Goal: Task Accomplishment & Management: Complete application form

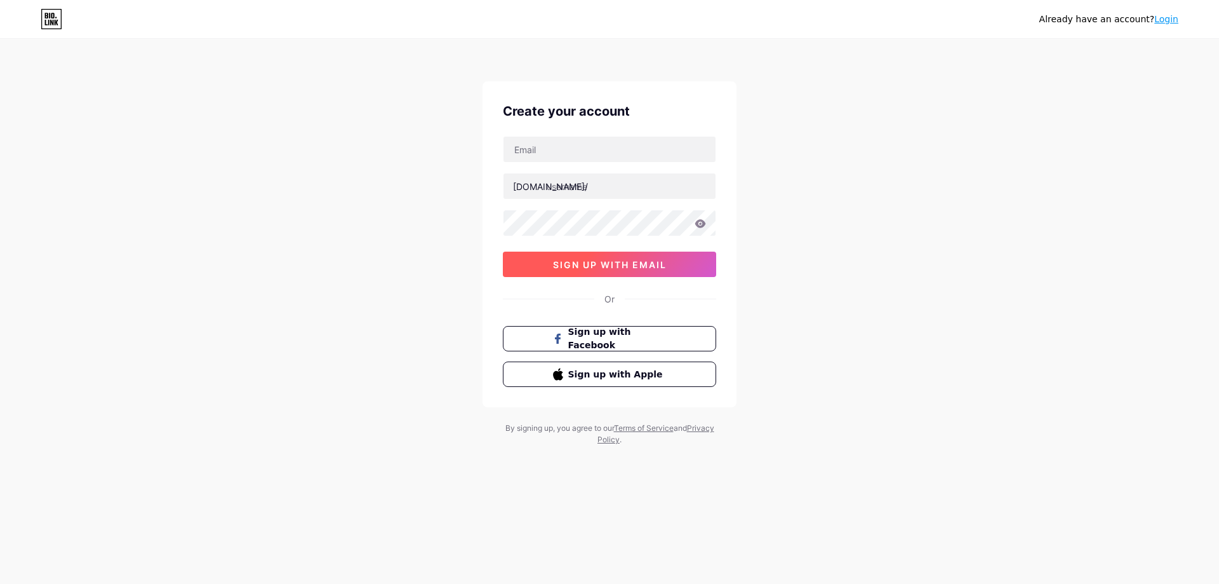
click at [621, 262] on span "sign up with email" at bounding box center [610, 264] width 114 height 11
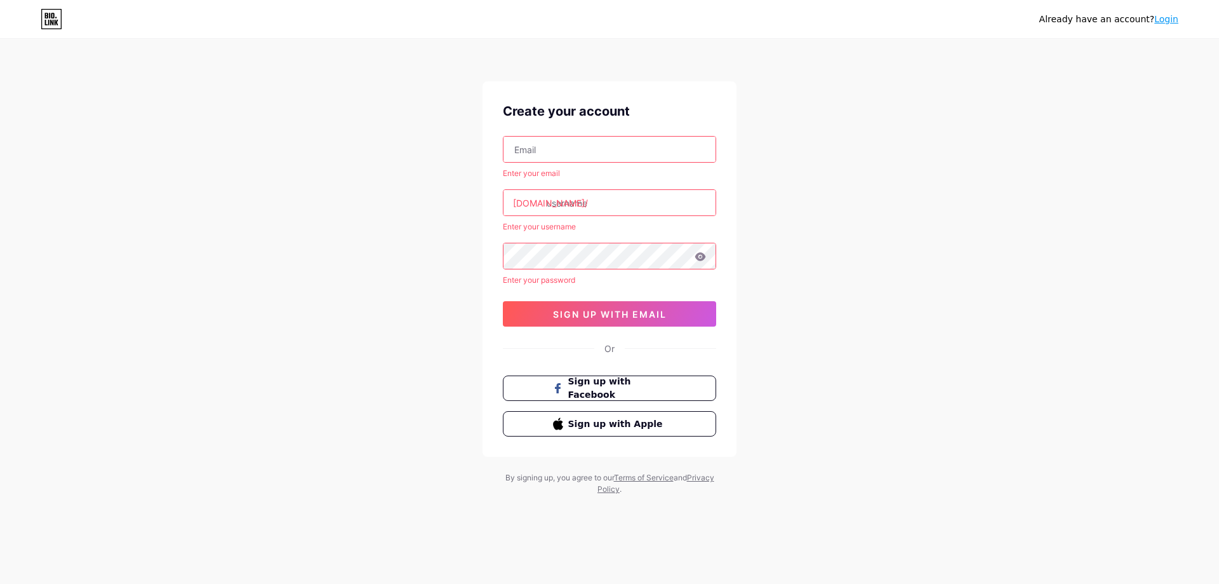
click at [591, 150] on input "text" at bounding box center [610, 149] width 212 height 25
type input "hokinyagasterus@gmail.com"
click at [598, 205] on input "text" at bounding box center [610, 202] width 212 height 25
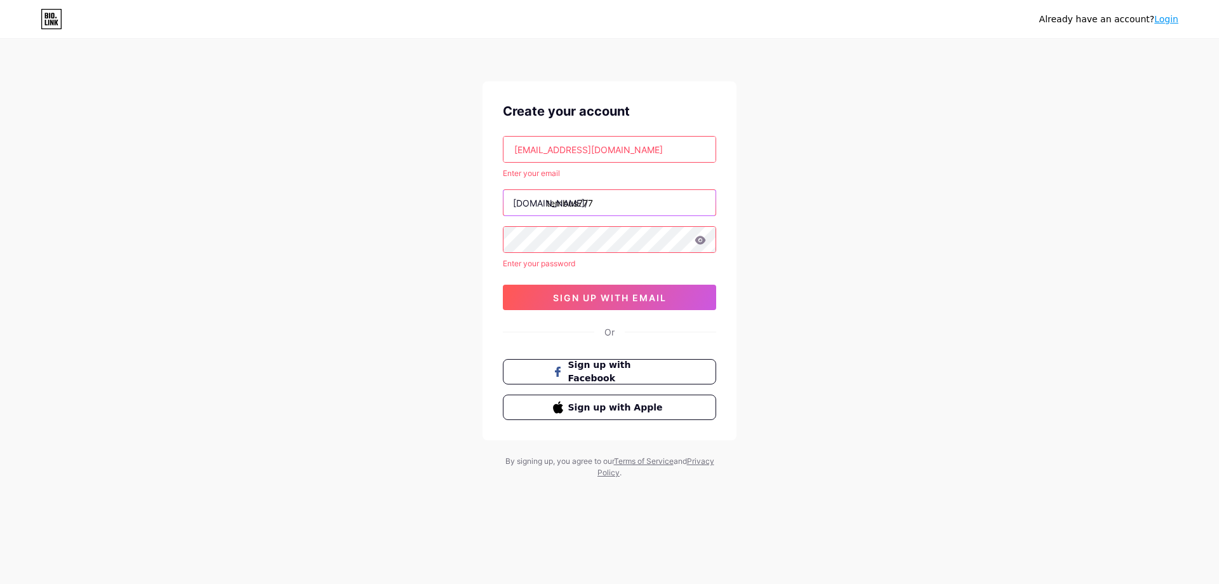
type input "tembus777"
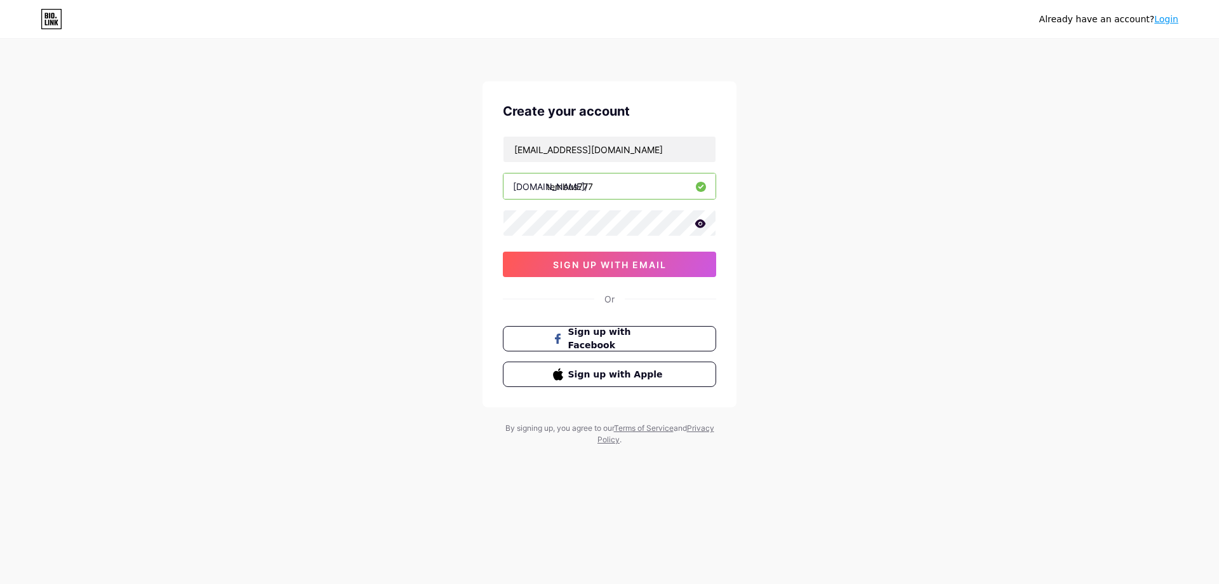
click at [844, 230] on div "Already have an account? Login Create your account hokinyagasterus@gmail.com bi…" at bounding box center [609, 243] width 1219 height 486
click at [642, 271] on button "sign up with email" at bounding box center [609, 263] width 213 height 25
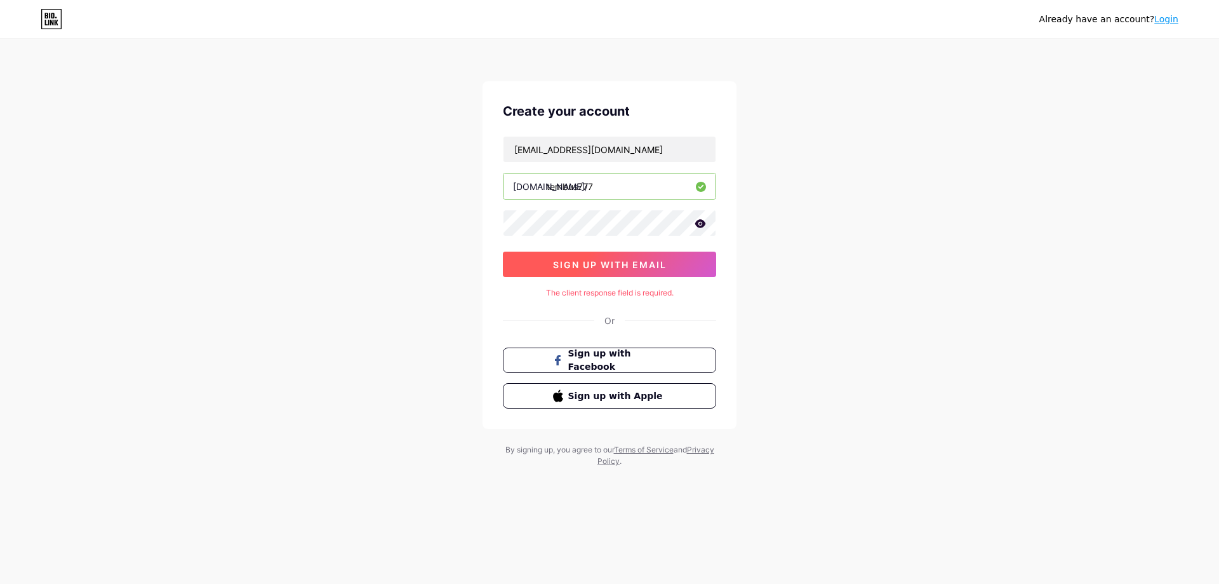
click at [642, 263] on span "sign up with email" at bounding box center [610, 264] width 114 height 11
click at [615, 272] on button "sign up with email" at bounding box center [609, 263] width 213 height 25
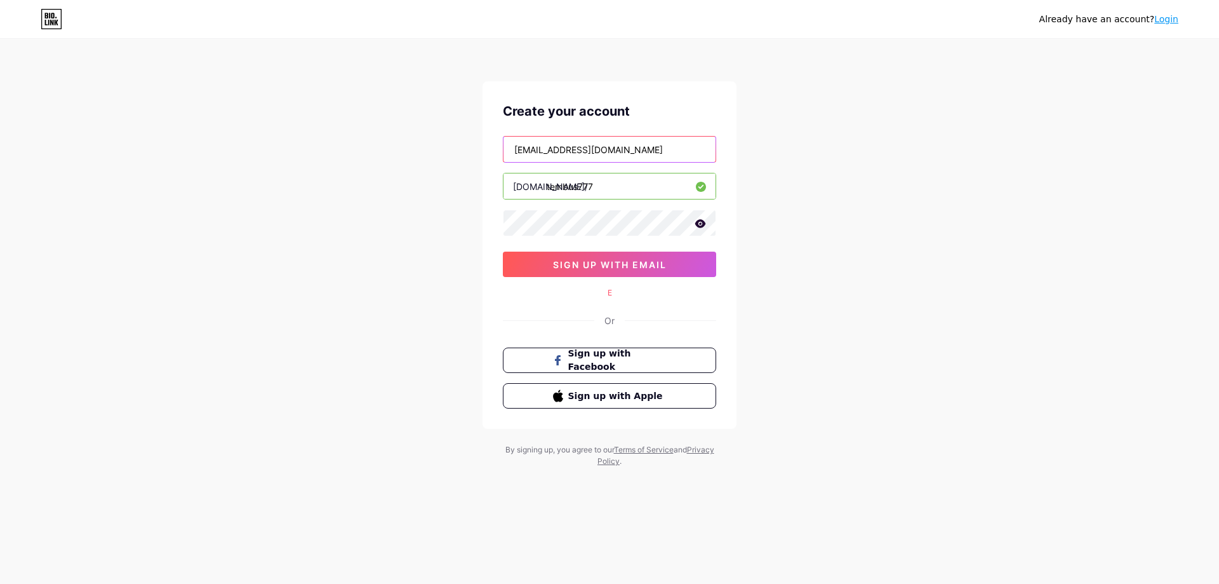
click at [636, 148] on input "hokinyagasterus@gmail.com" at bounding box center [610, 149] width 212 height 25
click at [768, 156] on div "Already have an account? Login Create your account hokinyagasterus@gmail.com bi…" at bounding box center [609, 253] width 1219 height 507
click at [622, 264] on span "sign up with email" at bounding box center [610, 264] width 114 height 11
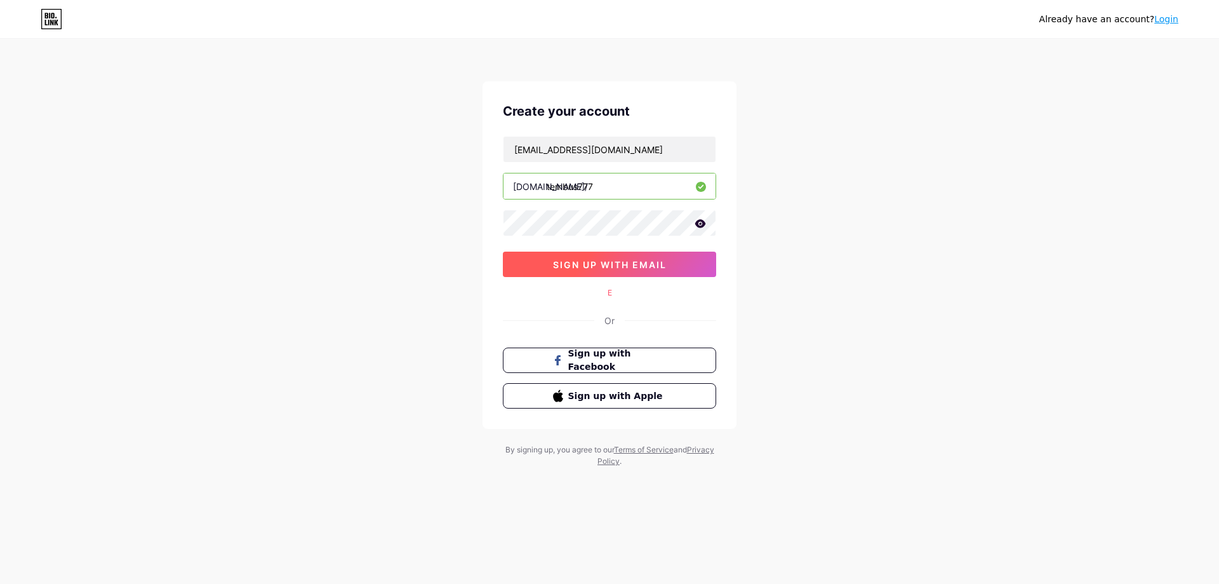
click at [625, 259] on span "sign up with email" at bounding box center [610, 264] width 114 height 11
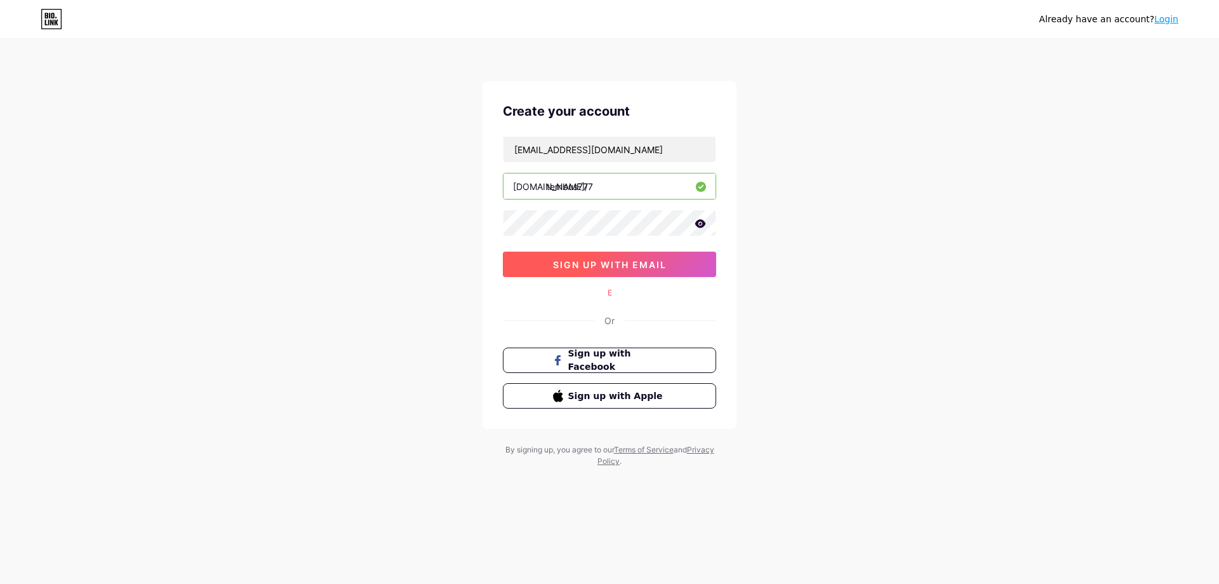
click at [625, 259] on span "sign up with email" at bounding box center [610, 264] width 114 height 11
click at [658, 265] on span "sign up with email" at bounding box center [610, 264] width 114 height 11
click at [658, 262] on span "sign up with email" at bounding box center [610, 264] width 114 height 11
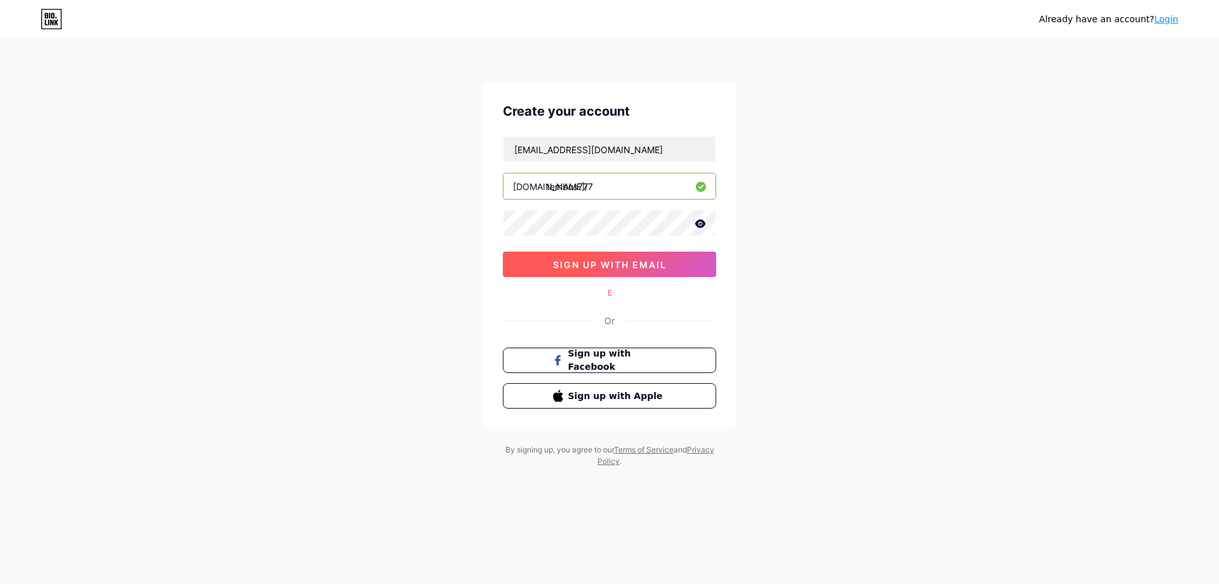
click at [658, 262] on span "sign up with email" at bounding box center [610, 264] width 114 height 11
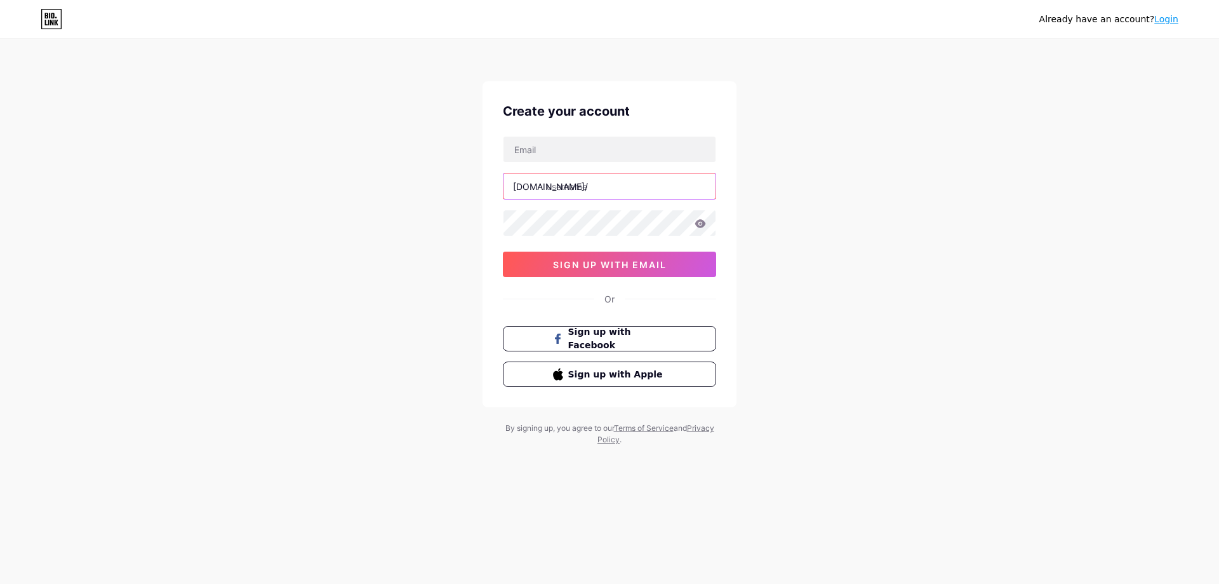
click at [596, 190] on input "text" at bounding box center [610, 185] width 212 height 25
click at [594, 192] on input "e" at bounding box center [610, 185] width 212 height 25
type input "tembus777"
click at [609, 152] on input "text" at bounding box center [610, 149] width 212 height 25
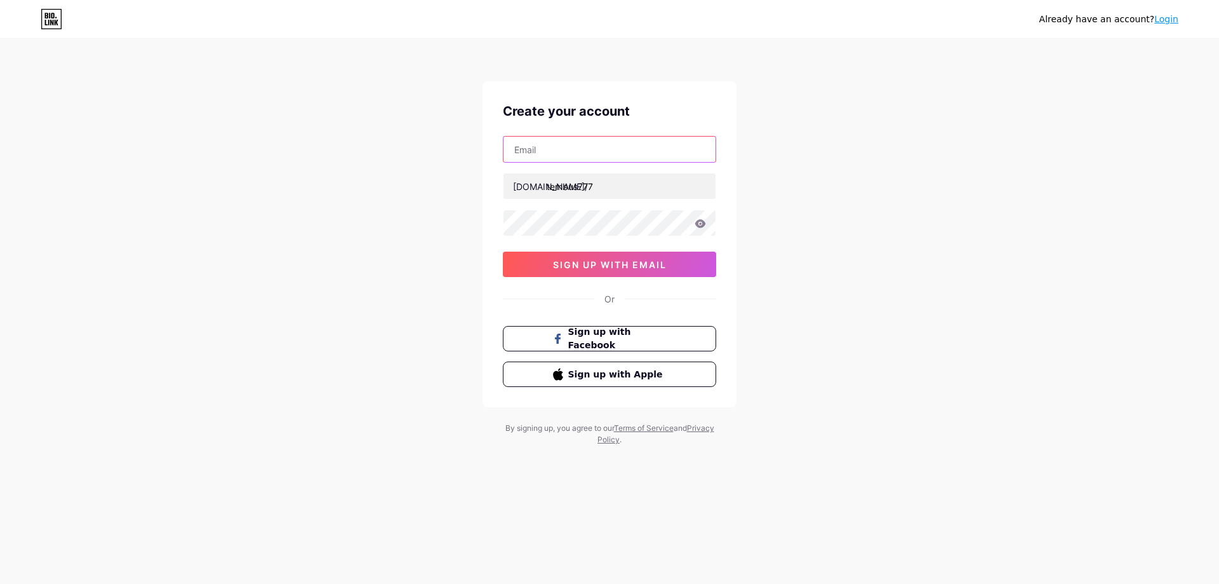
type input "hokinyagasterus@gmail.com"
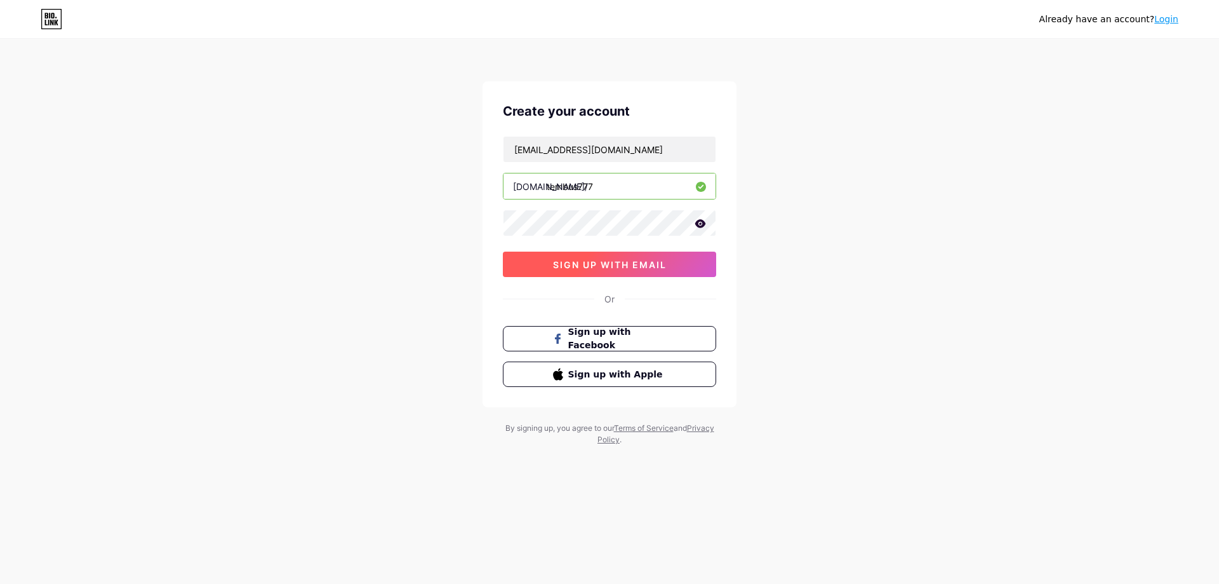
click at [615, 268] on span "sign up with email" at bounding box center [610, 264] width 114 height 11
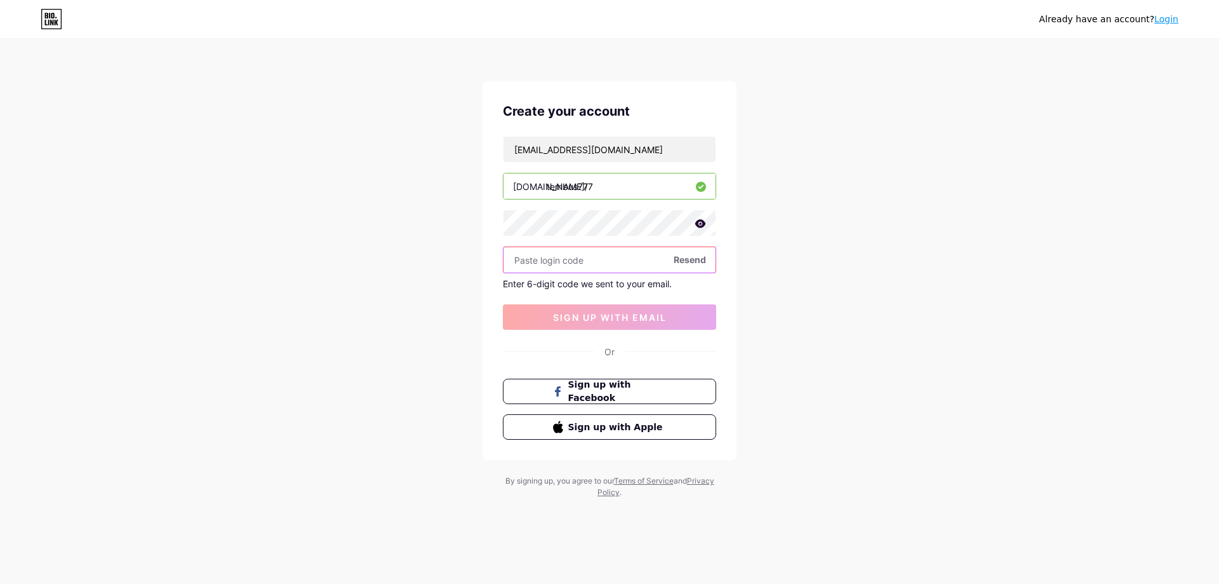
paste input "796374"
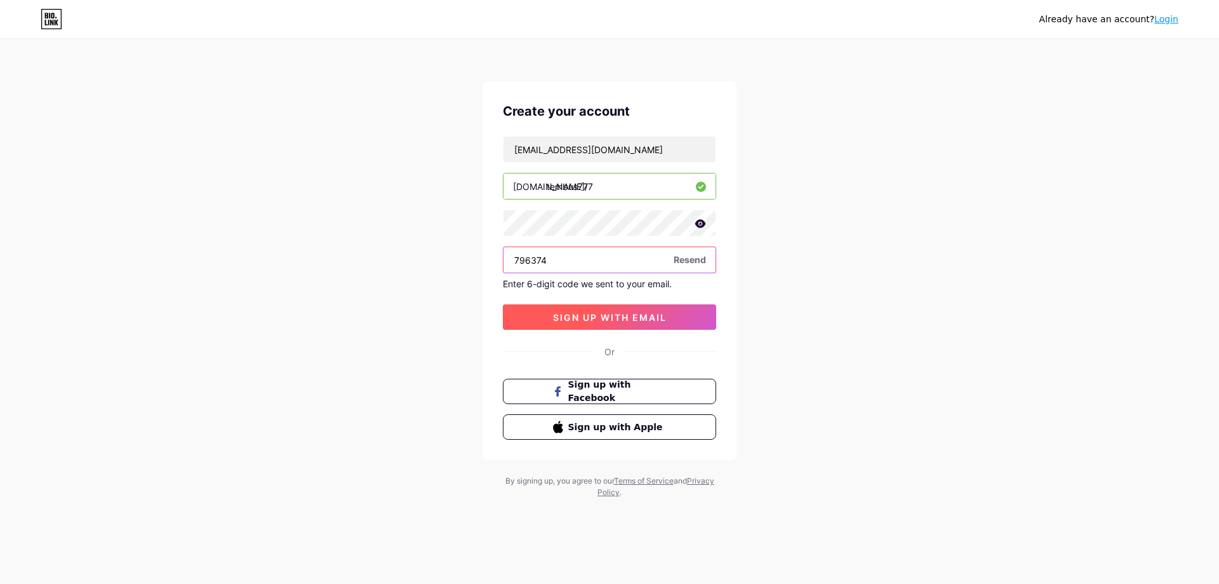
type input "796374"
click at [645, 315] on span "sign up with email" at bounding box center [610, 317] width 114 height 11
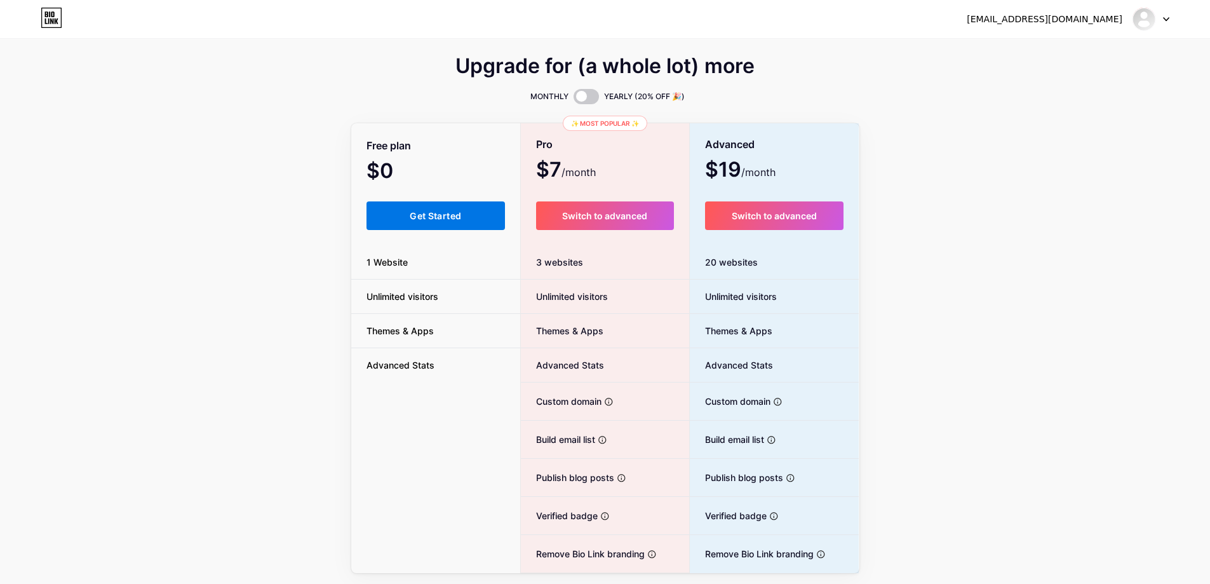
click at [469, 216] on button "Get Started" at bounding box center [435, 215] width 139 height 29
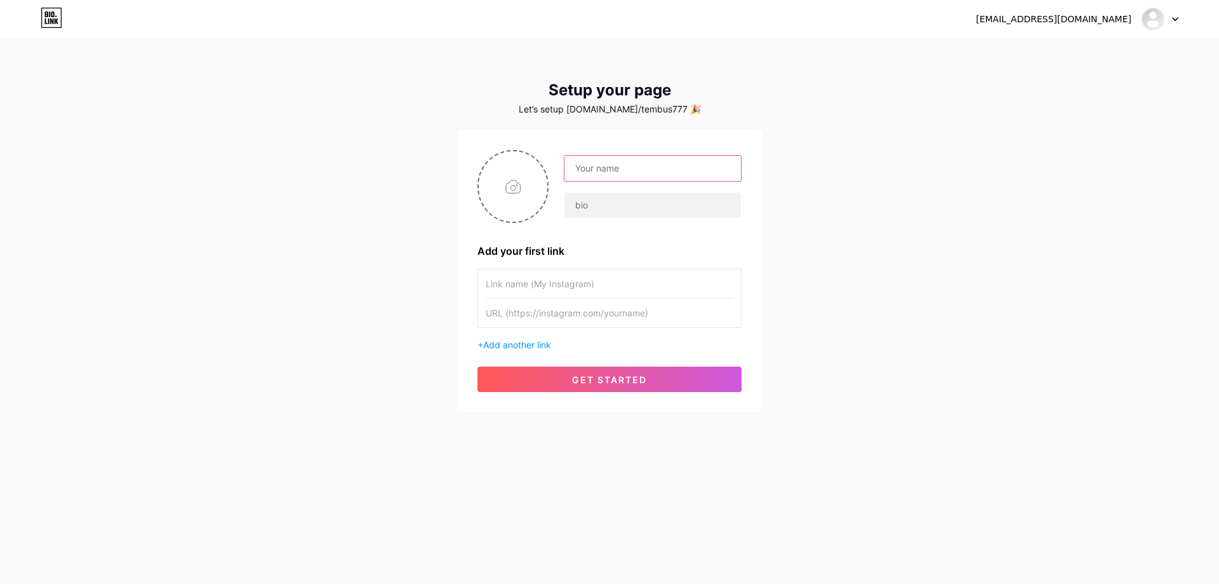
click at [611, 168] on input "text" at bounding box center [653, 168] width 177 height 25
type input "Tembus777"
type input "Link Slot Gacor MPO Terbaru 2025"
click at [391, 285] on div "hokinyagasterus@gmail.com Dashboard Logout Setup your page Let’s setup bio.link…" at bounding box center [609, 226] width 1219 height 453
click at [556, 287] on input "text" at bounding box center [610, 283] width 248 height 29
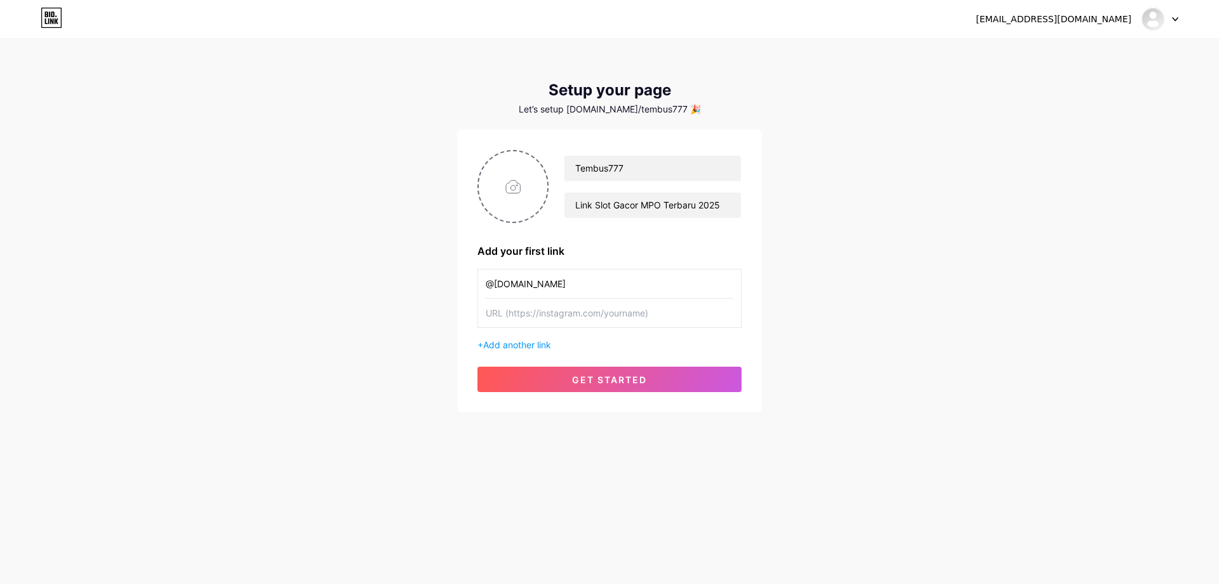
type input "@tembus777.id"
click at [570, 278] on input "@tembus777.id" at bounding box center [610, 283] width 248 height 29
type input "Tembus777.id"
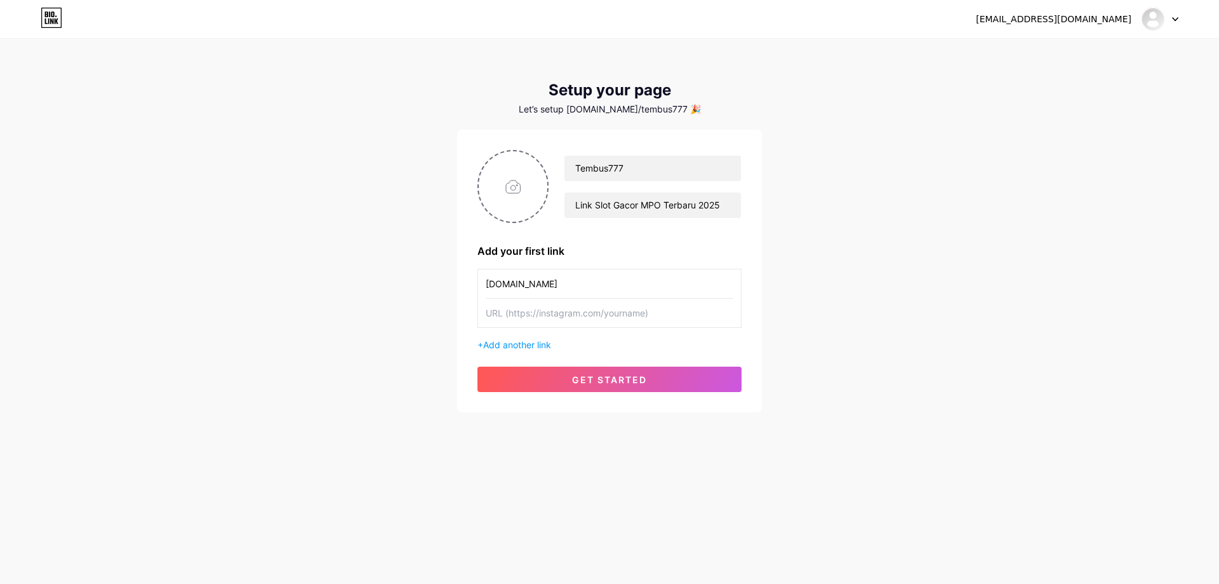
paste input "@tembus777.id"
type input "@tembus777.id"
click at [851, 325] on div "hokinyagasterus@gmail.com Dashboard Logout Setup your page Let’s setup bio.link…" at bounding box center [609, 226] width 1219 height 453
click at [521, 342] on span "Add another link" at bounding box center [517, 344] width 68 height 11
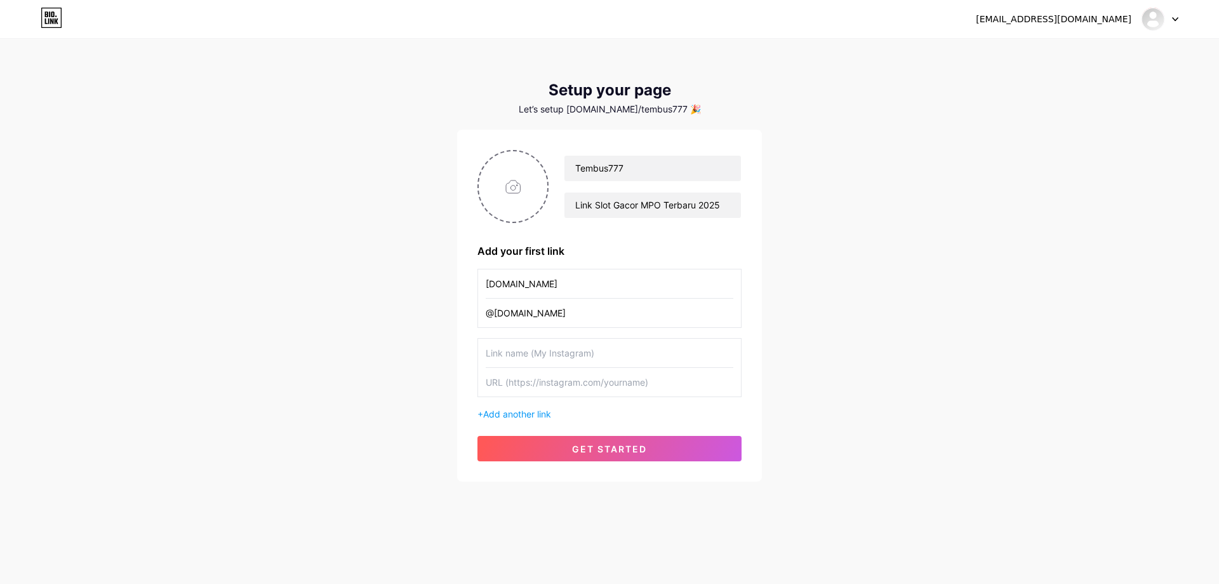
click at [605, 349] on input "text" at bounding box center [610, 352] width 248 height 29
drag, startPoint x: 761, startPoint y: 370, endPoint x: 773, endPoint y: 368, distance: 11.6
click at [766, 370] on div "hokinyagasterus@gmail.com Dashboard Logout Setup your page Let’s setup bio.link…" at bounding box center [609, 261] width 1219 height 522
click at [773, 368] on div "hokinyagasterus@gmail.com Dashboard Logout Setup your page Let’s setup bio.link…" at bounding box center [609, 261] width 1219 height 522
click at [710, 357] on input "text" at bounding box center [610, 352] width 248 height 29
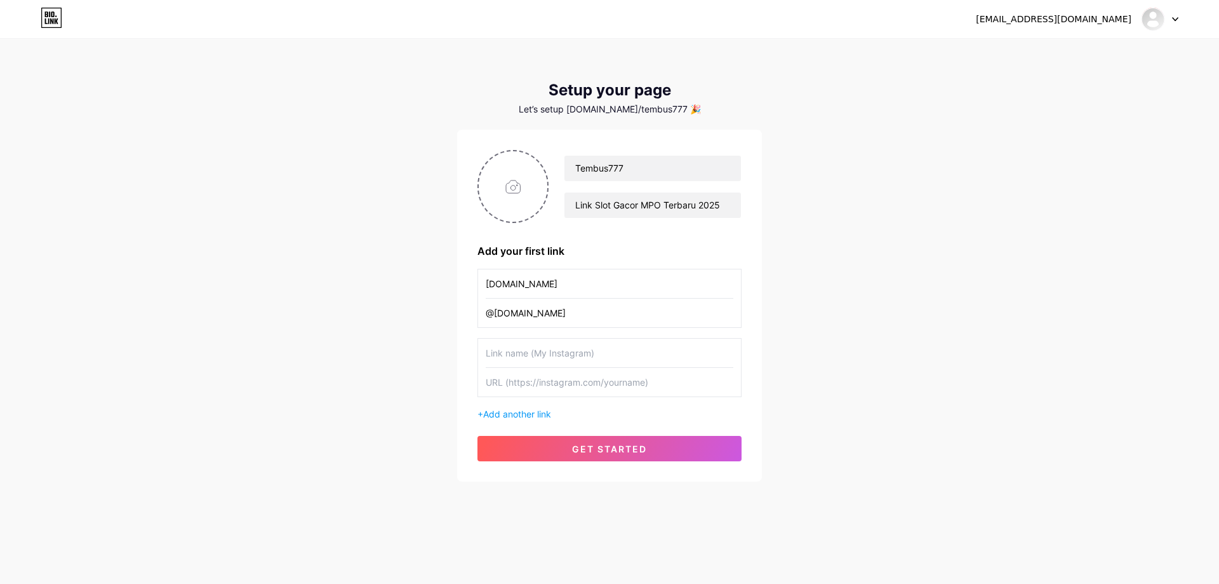
click at [558, 352] on input "text" at bounding box center [610, 352] width 248 height 29
type input "t"
type input "Tembus777 Login"
click at [874, 87] on div "hokinyagasterus@gmail.com Dashboard Logout Setup your page Let’s setup bio.link…" at bounding box center [609, 261] width 1219 height 522
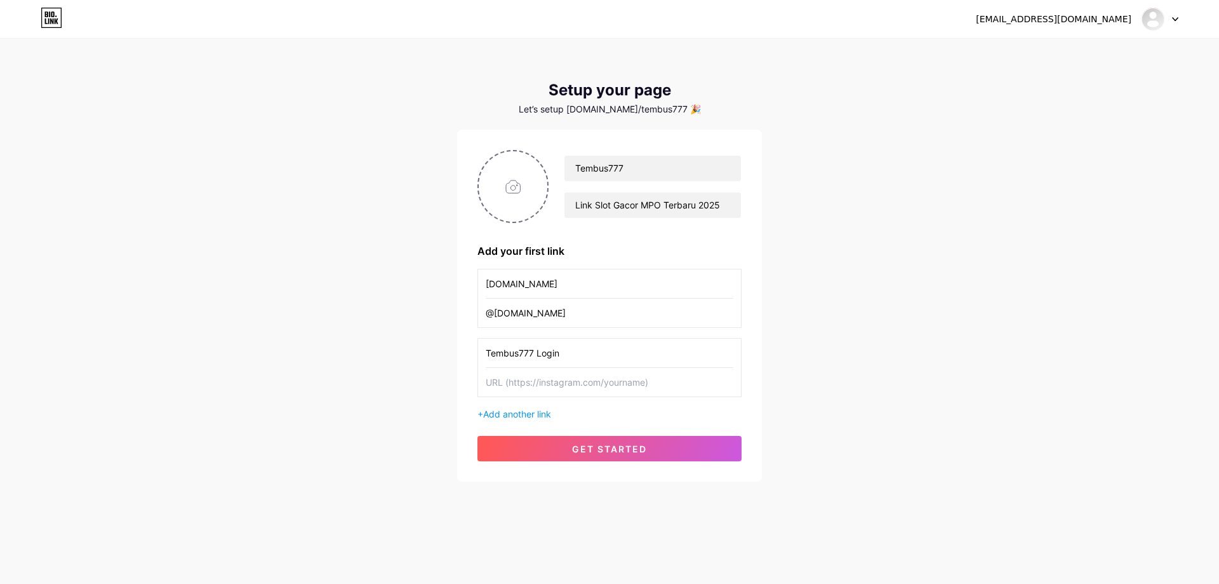
click at [596, 389] on input "text" at bounding box center [610, 382] width 248 height 29
paste input "https://shaunaburbary.com/"
type input "https://shaunaburbary.com/"
click at [891, 377] on div "hokinyagasterus@gmail.com Dashboard Logout Setup your page Let’s setup bio.link…" at bounding box center [609, 261] width 1219 height 522
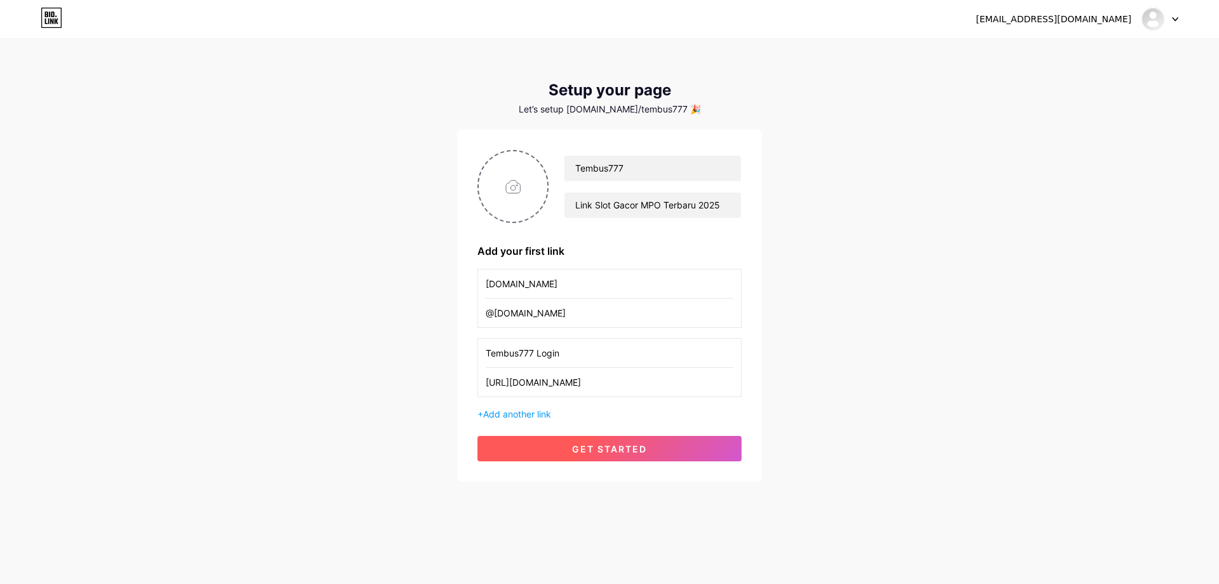
click at [623, 450] on span "get started" at bounding box center [609, 448] width 75 height 11
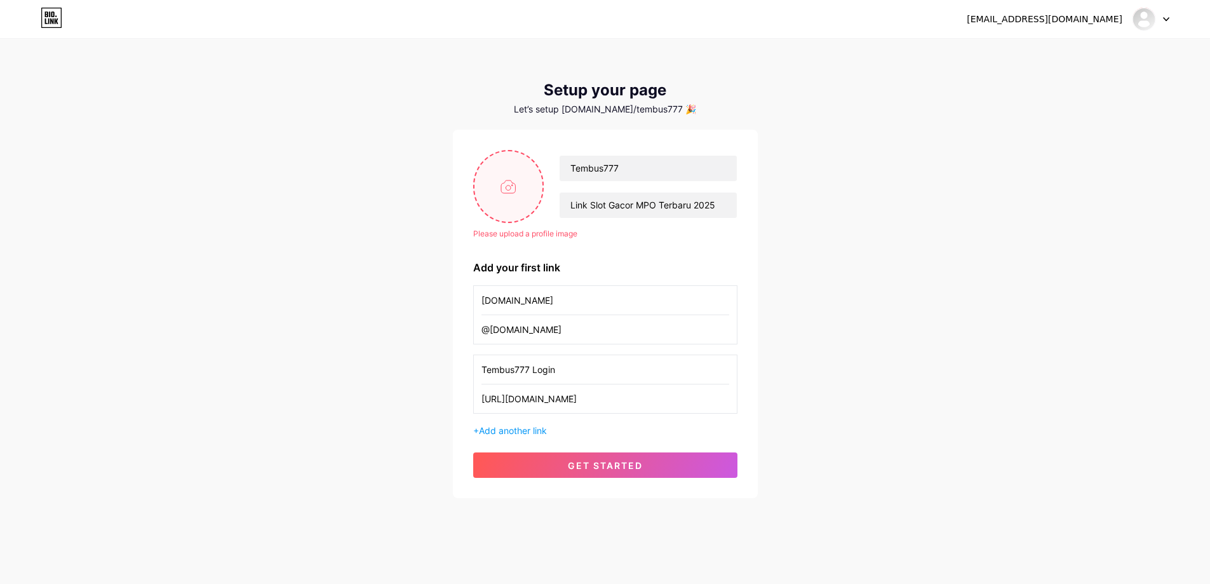
click at [523, 205] on input "file" at bounding box center [508, 186] width 69 height 70
type input "C:\fakepath\tembus777-favicon.jpg"
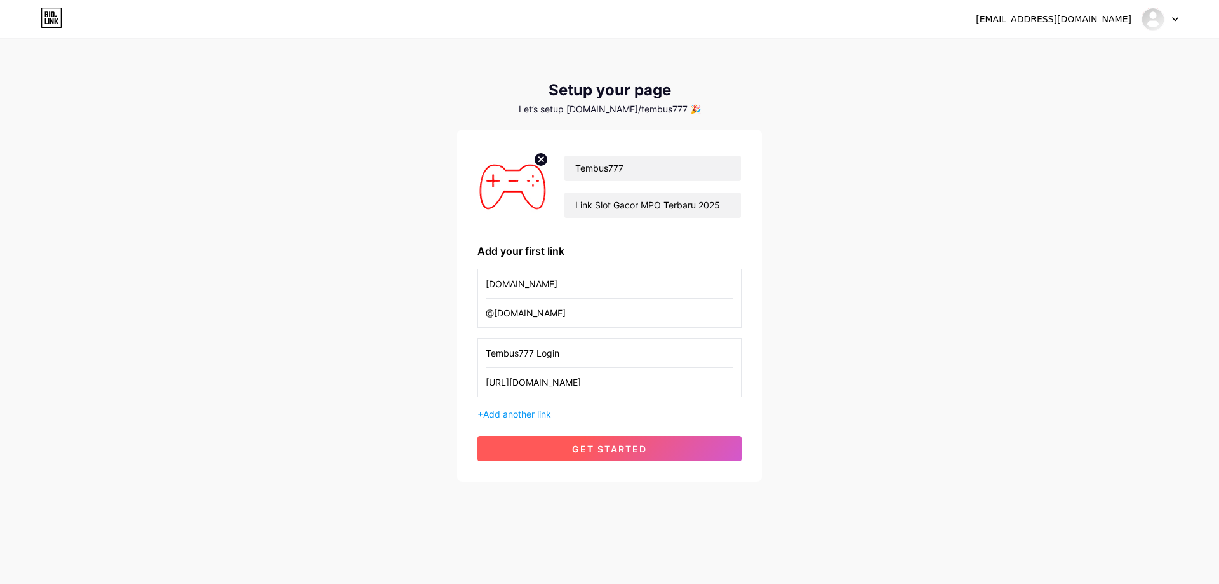
click at [645, 451] on span "get started" at bounding box center [609, 448] width 75 height 11
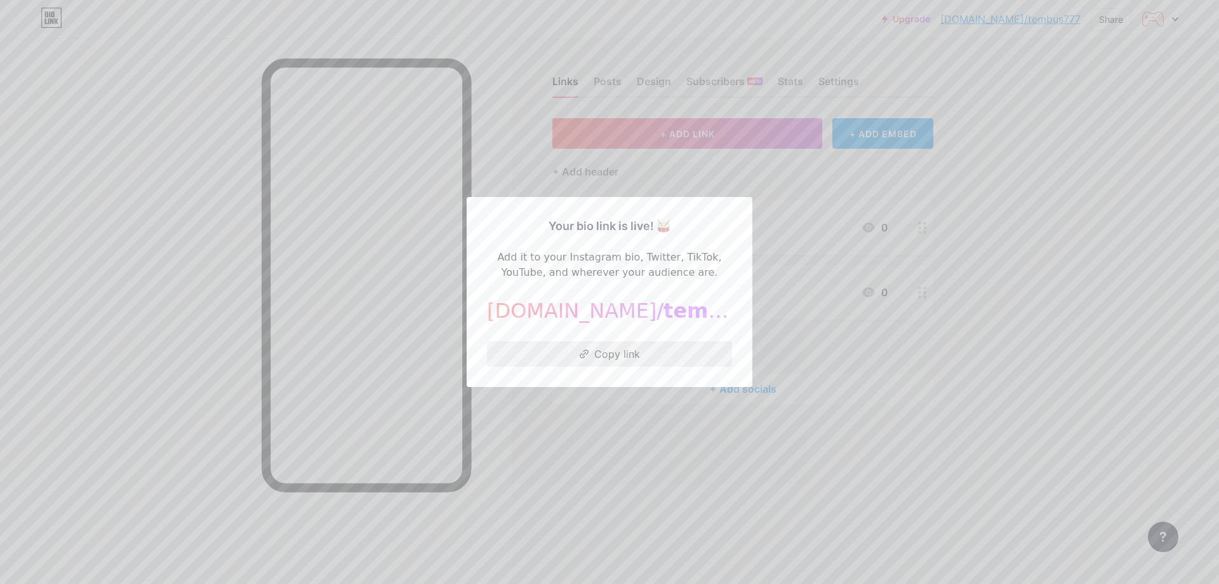
click at [623, 349] on button "Copy link" at bounding box center [609, 353] width 245 height 25
click at [1043, 221] on div at bounding box center [609, 292] width 1219 height 584
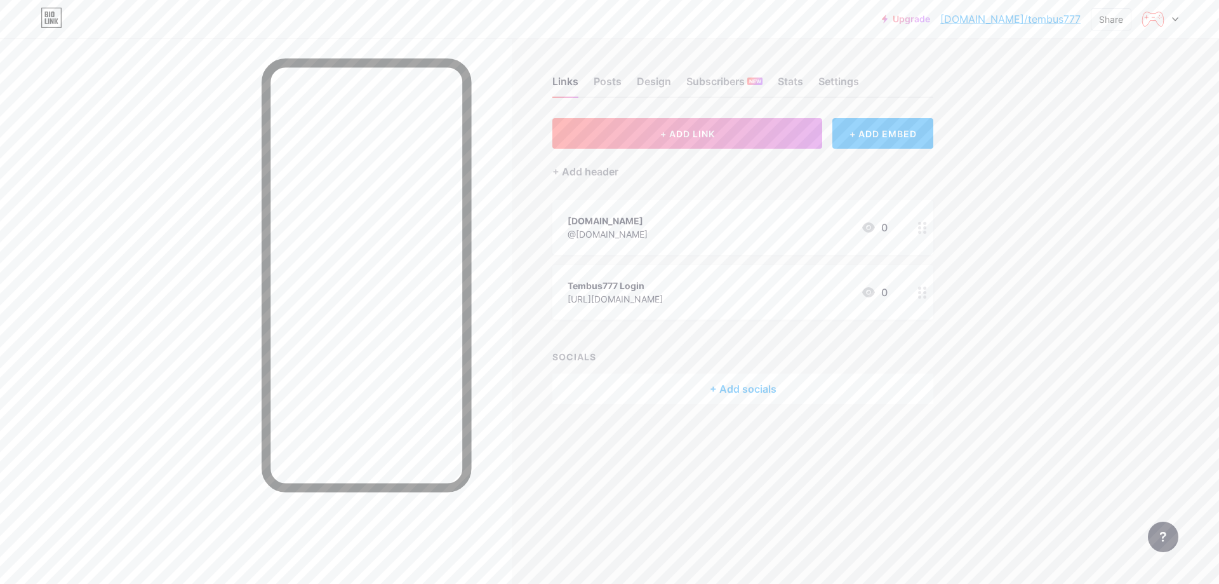
click at [142, 390] on div at bounding box center [256, 330] width 512 height 584
click at [868, 223] on icon at bounding box center [868, 227] width 13 height 10
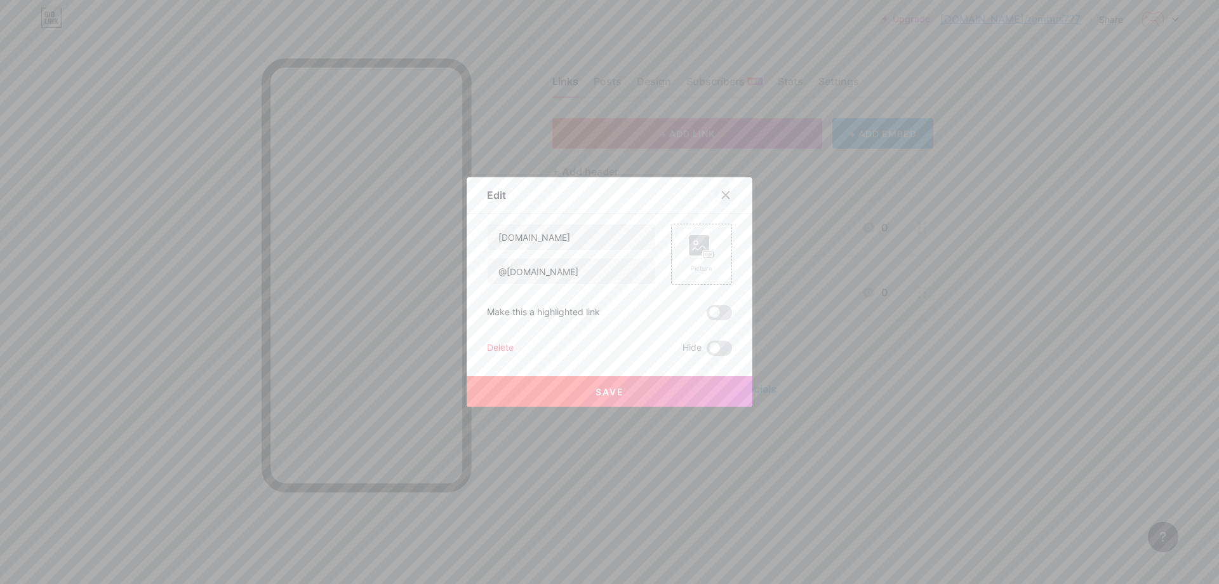
click at [732, 192] on div at bounding box center [725, 195] width 23 height 23
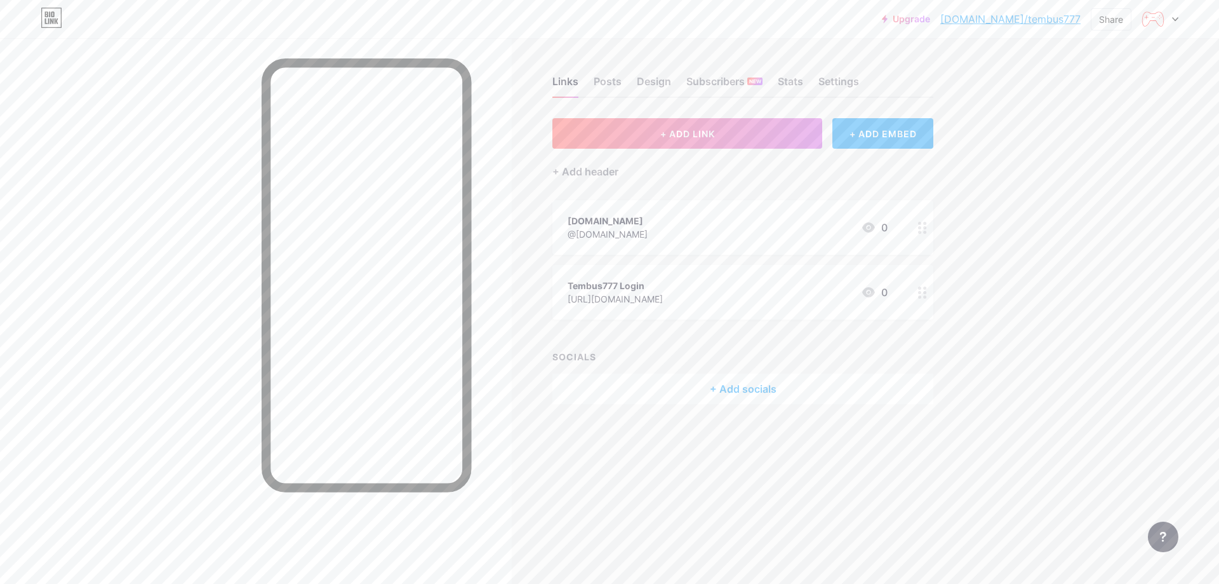
click at [750, 398] on div "+ Add socials" at bounding box center [742, 388] width 381 height 30
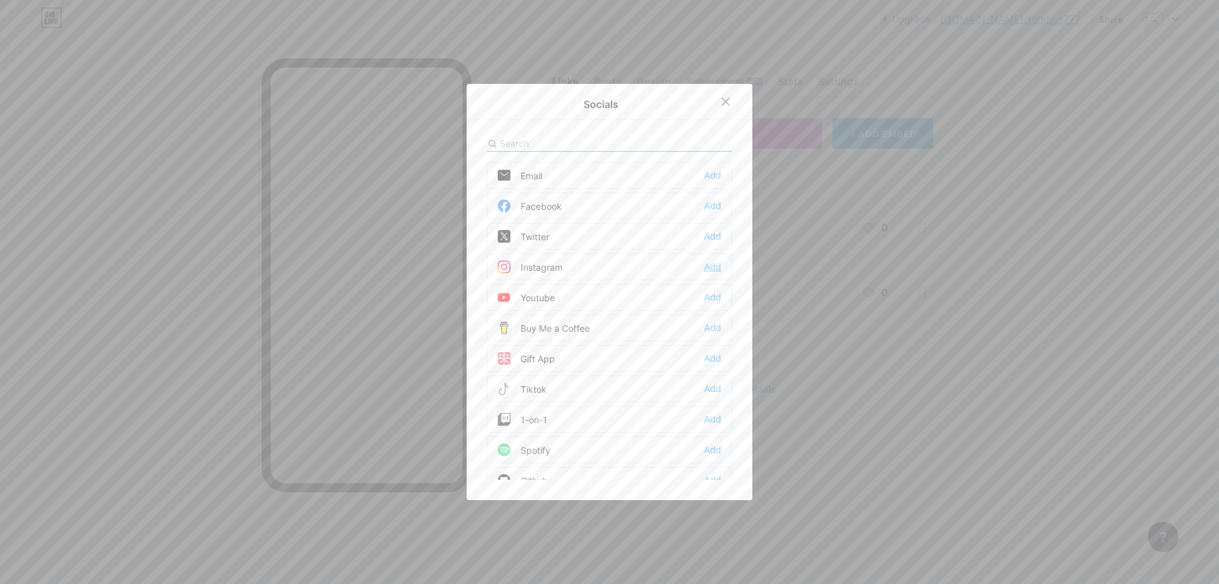
click at [715, 267] on div "Add" at bounding box center [712, 266] width 17 height 13
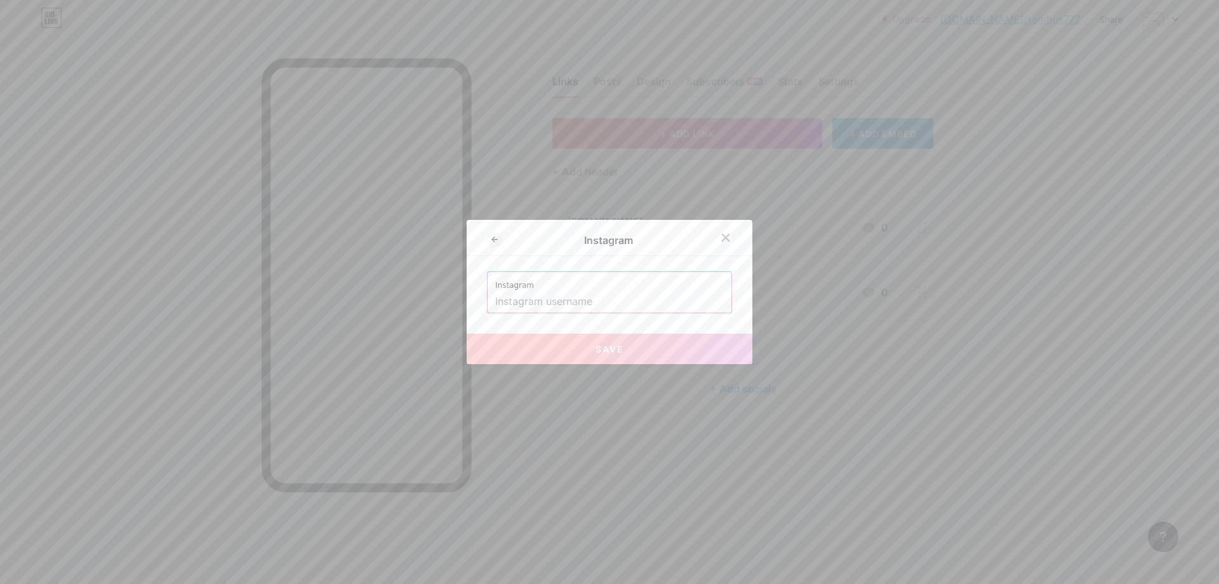
click at [571, 300] on input "text" at bounding box center [609, 302] width 229 height 22
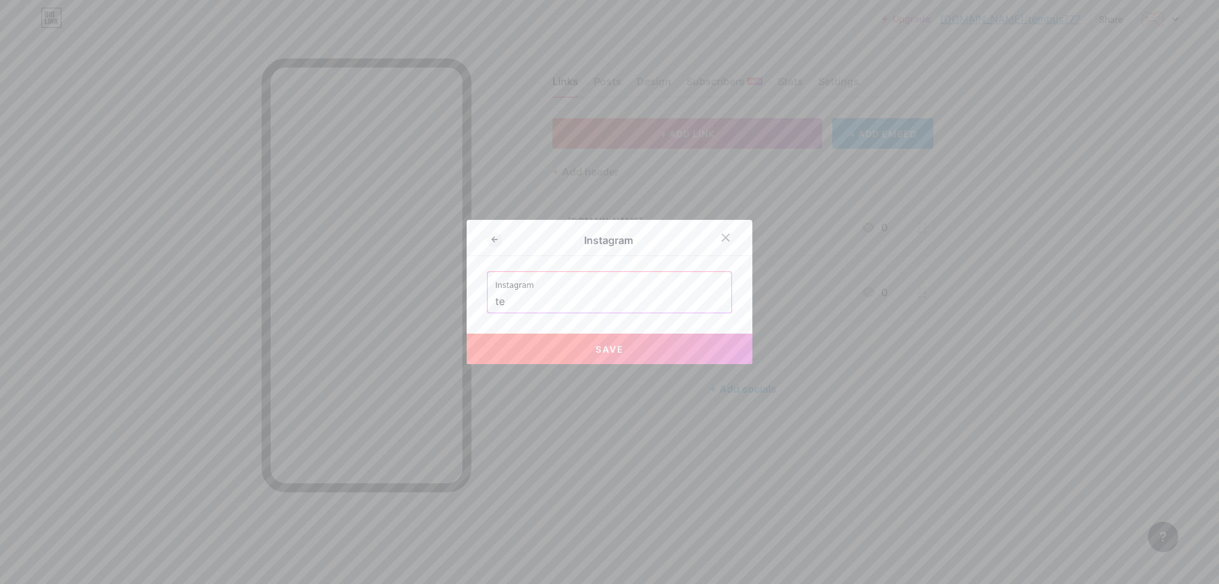
type input "t"
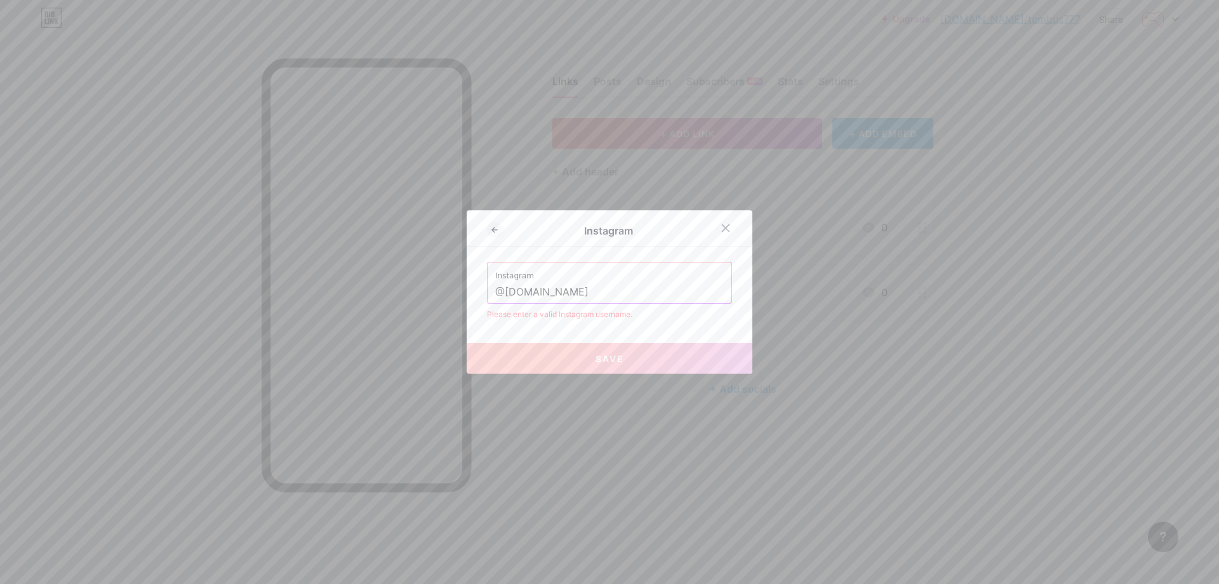
click at [598, 270] on label "Instagram" at bounding box center [609, 271] width 229 height 19
click at [502, 315] on div "Please enter a valid Instagram username." at bounding box center [609, 314] width 245 height 11
click at [572, 285] on input "@tembus777.id" at bounding box center [609, 292] width 229 height 22
drag, startPoint x: 498, startPoint y: 293, endPoint x: 490, endPoint y: 294, distance: 8.4
click at [495, 294] on input "@tembus777.id" at bounding box center [609, 292] width 229 height 22
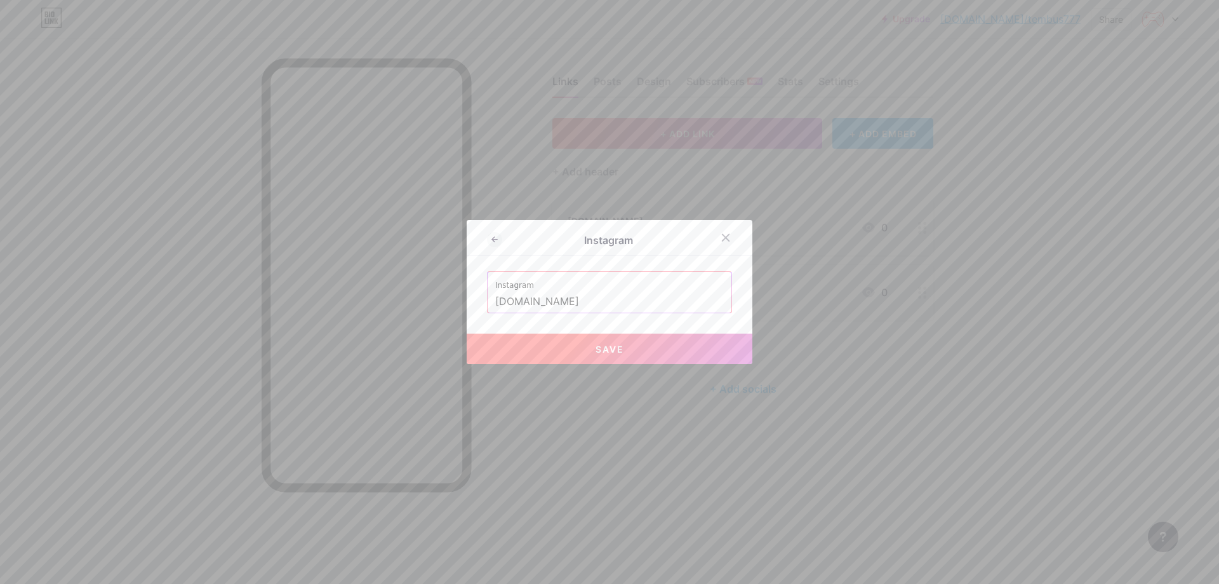
click at [563, 342] on button "Save" at bounding box center [610, 348] width 286 height 30
type input "https://instagram.com/tembus777.id"
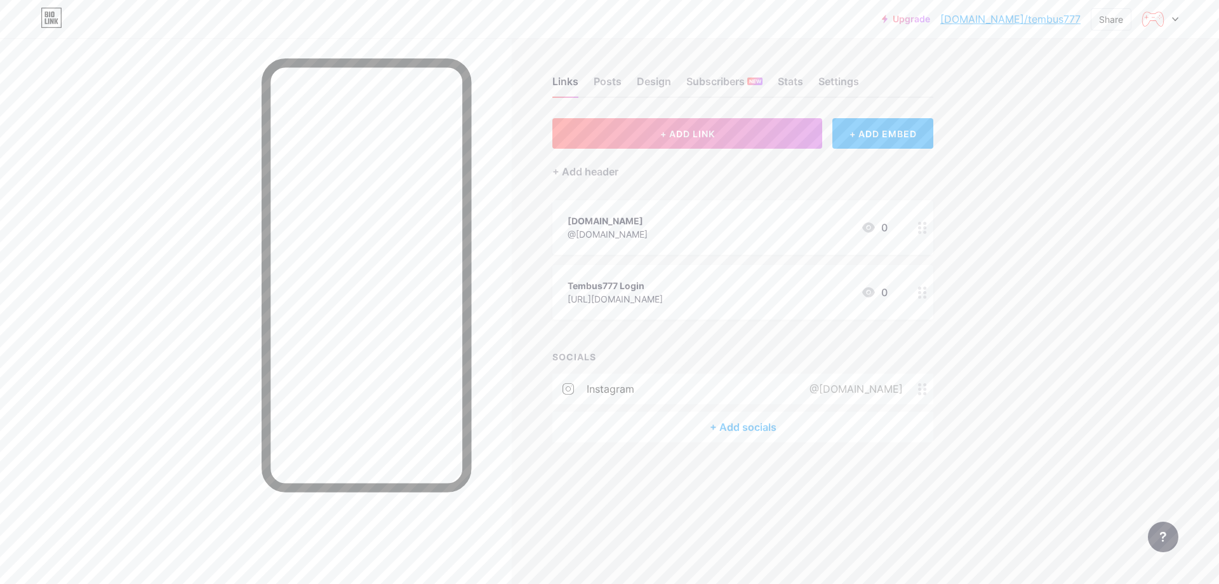
click at [608, 220] on div "Tembus777.id" at bounding box center [608, 220] width 80 height 13
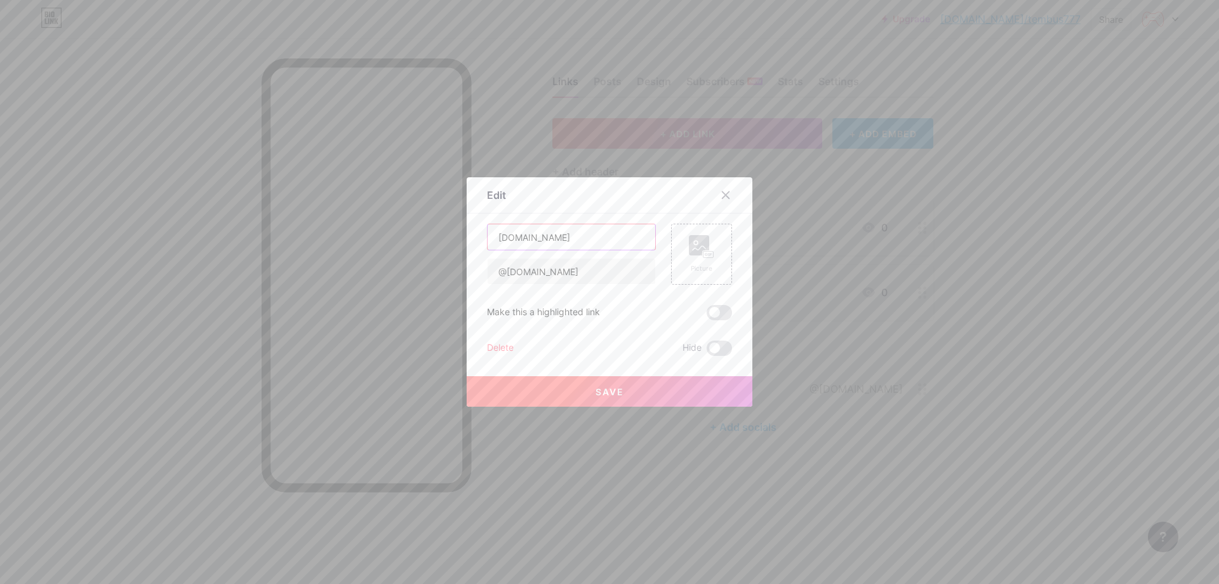
click at [618, 235] on input "Tembus777.id" at bounding box center [572, 236] width 168 height 25
type input "Tembus777 daftar"
click at [604, 396] on span "Save" at bounding box center [610, 391] width 29 height 11
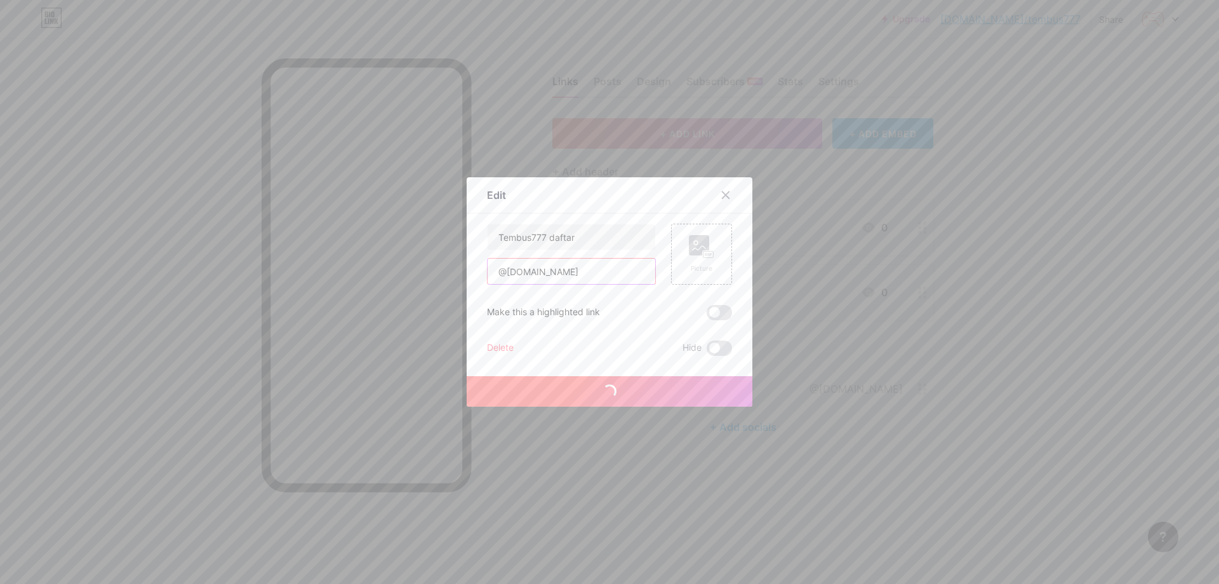
click at [587, 272] on input "@tembus777.id" at bounding box center [572, 270] width 168 height 25
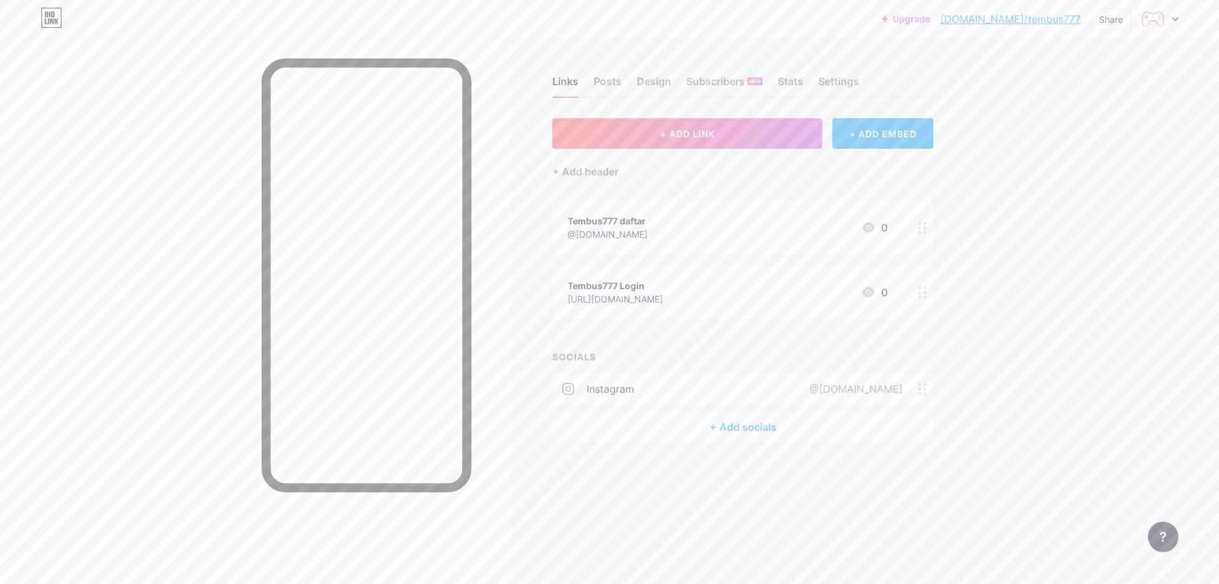
click at [680, 225] on div "Tembus777 daftar @tembus777.id 0" at bounding box center [728, 227] width 320 height 29
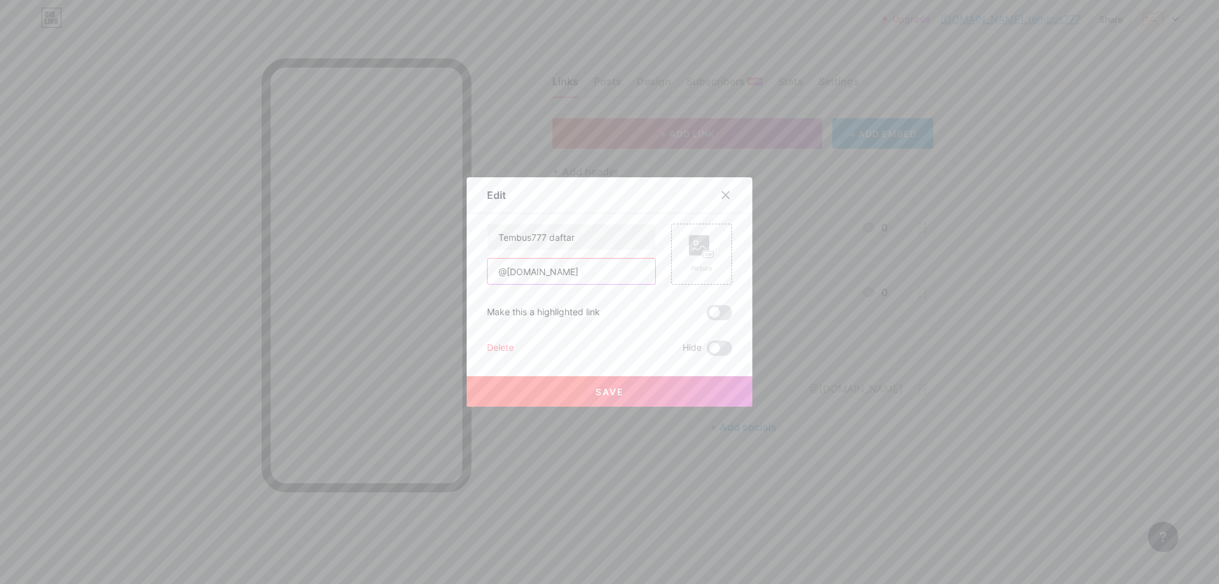
click at [556, 266] on input "@tembus777.id" at bounding box center [572, 270] width 168 height 25
click at [611, 274] on input "@tembus777.id" at bounding box center [572, 270] width 168 height 25
paste input "http://certifiedforlife.com/"
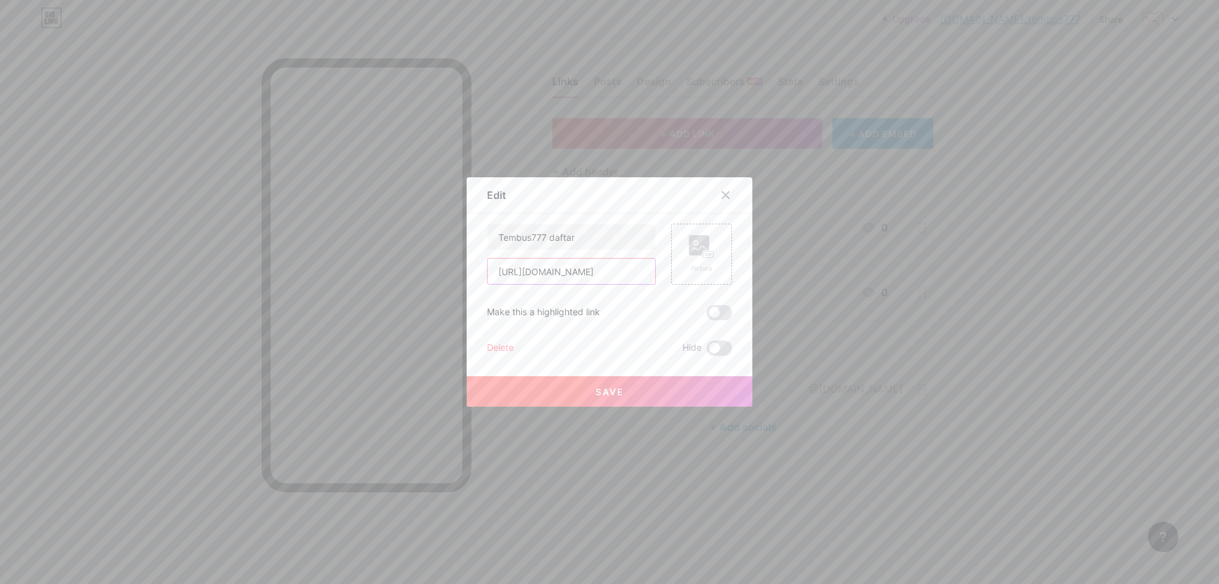
click at [507, 272] on input "http://certifiedforlife.com/" at bounding box center [572, 270] width 168 height 25
type input "https://certifiedforlife.com/"
click at [602, 387] on span "Save" at bounding box center [610, 391] width 29 height 11
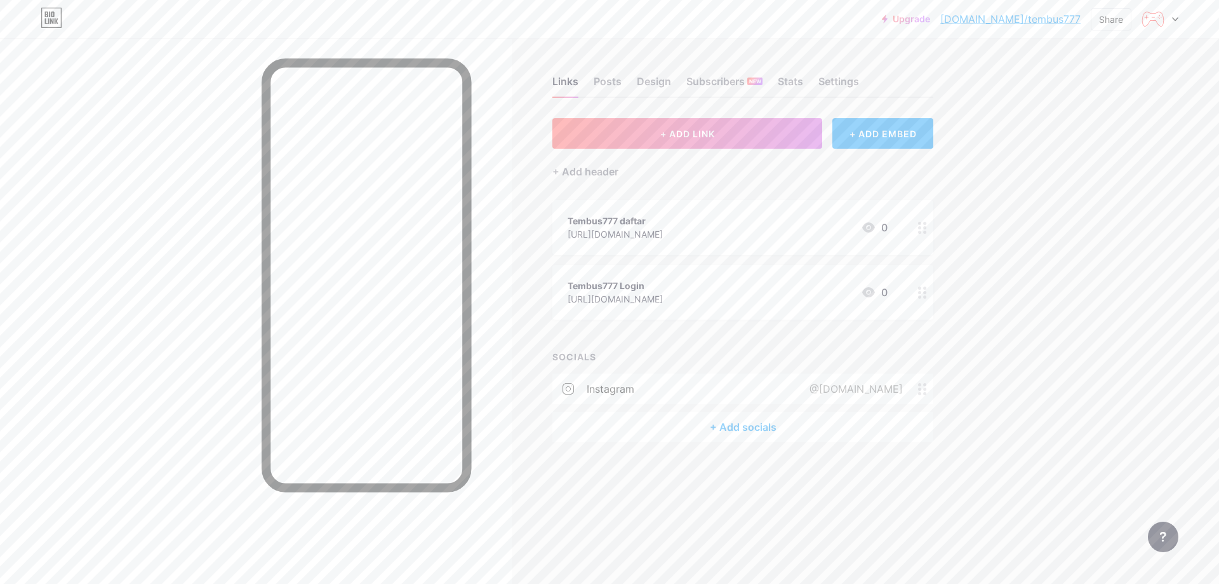
click at [662, 220] on div "Tembus777 daftar" at bounding box center [615, 220] width 95 height 13
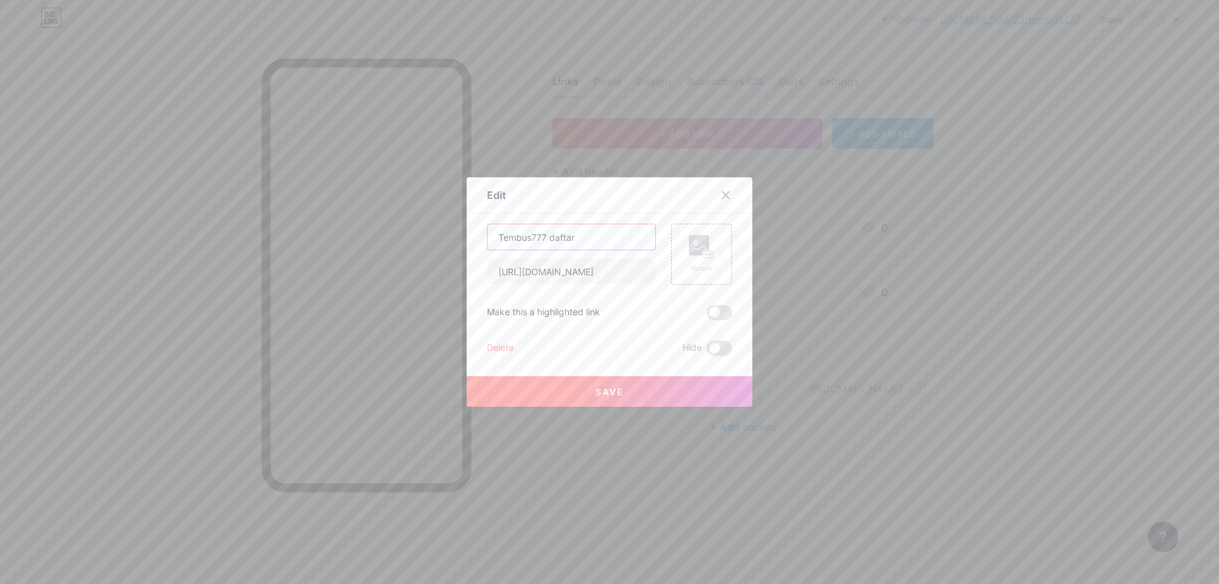
click at [549, 237] on input "Tembus777 daftar" at bounding box center [572, 236] width 168 height 25
type input "Tembus777 Daftar"
click at [638, 398] on button "Save" at bounding box center [610, 391] width 286 height 30
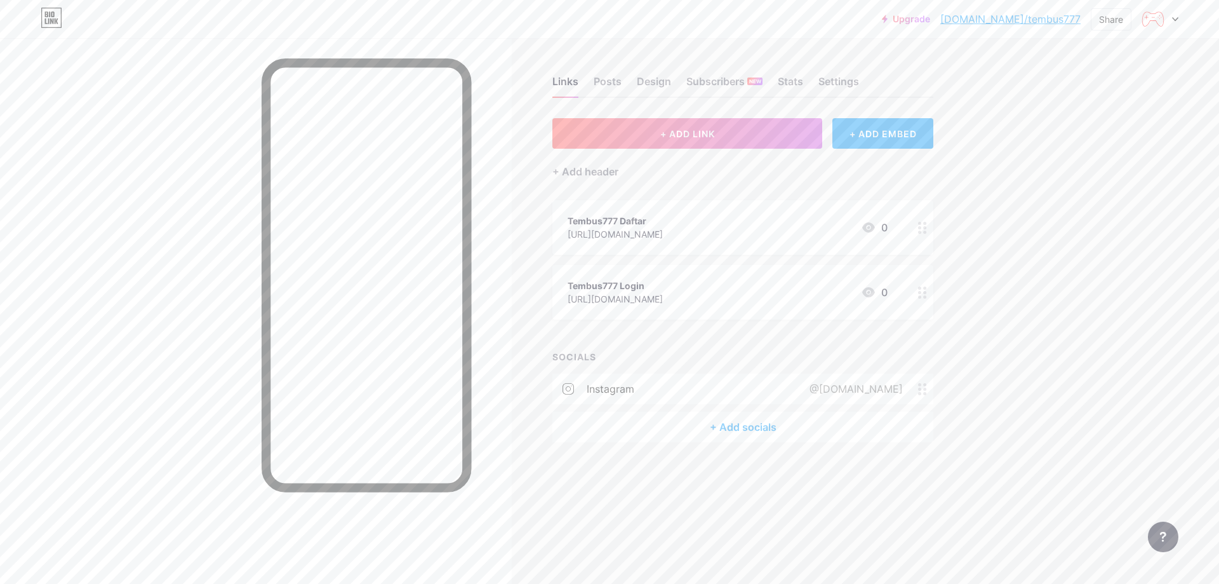
click at [1006, 277] on div "Upgrade bio.link/tembus... bio.link/tembus777 Share Switch accounts Tembus777 b…" at bounding box center [609, 292] width 1219 height 584
click at [763, 422] on div "+ Add socials" at bounding box center [742, 426] width 381 height 30
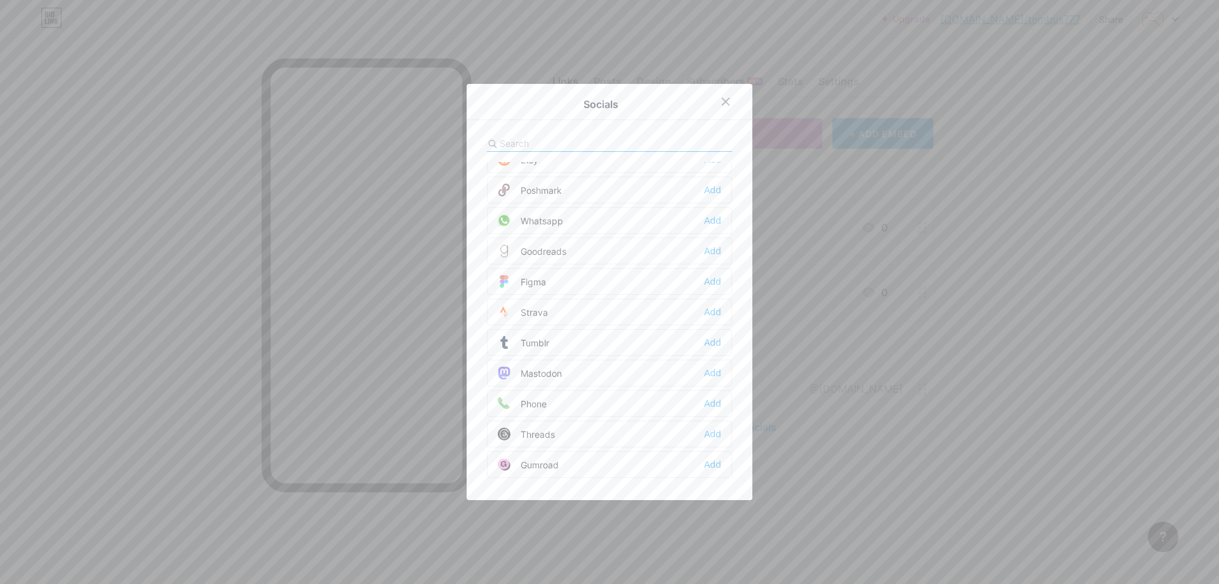
scroll to position [1079, 0]
click at [721, 101] on icon at bounding box center [726, 102] width 10 height 10
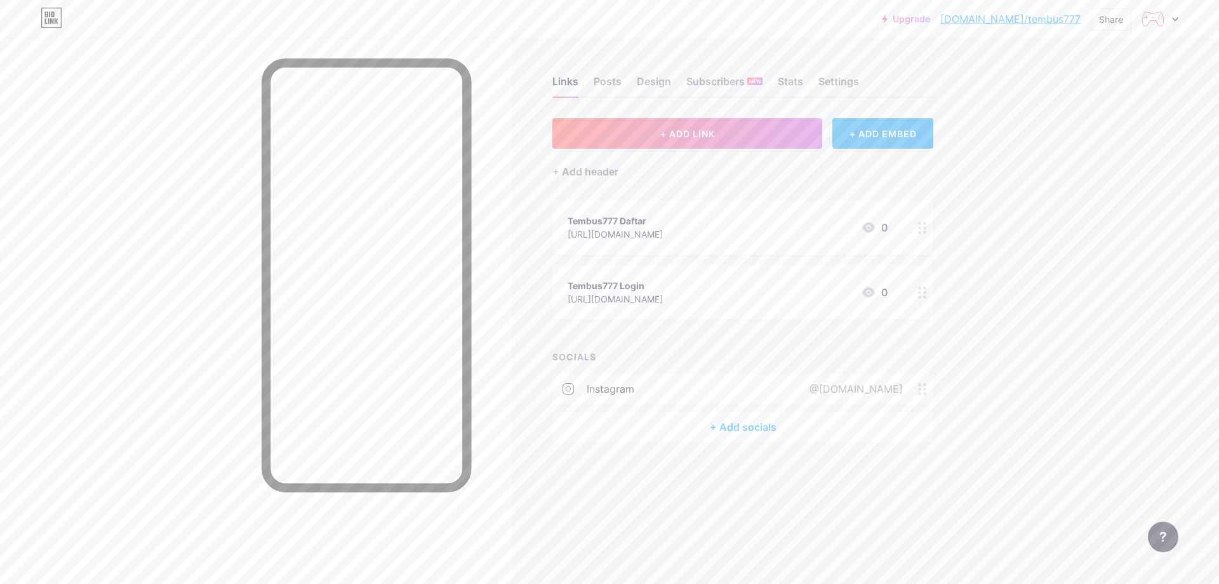
click at [1105, 283] on div "Upgrade bio.link/tembus... bio.link/tembus777 Share Switch accounts Tembus777 b…" at bounding box center [609, 292] width 1219 height 584
click at [1167, 16] on div at bounding box center [1160, 19] width 37 height 23
click at [1078, 267] on div "Upgrade bio.link/tembus... bio.link/tembus777 Share Switch accounts Tembus777 b…" at bounding box center [609, 292] width 1219 height 584
click at [1028, 178] on div "Upgrade bio.link/tembus... bio.link/tembus777 Share Switch accounts Tembus777 b…" at bounding box center [609, 292] width 1219 height 584
click at [1064, 282] on div "Upgrade bio.link/tembus... bio.link/tembus777 Share Switch accounts Tembus777 b…" at bounding box center [609, 292] width 1219 height 584
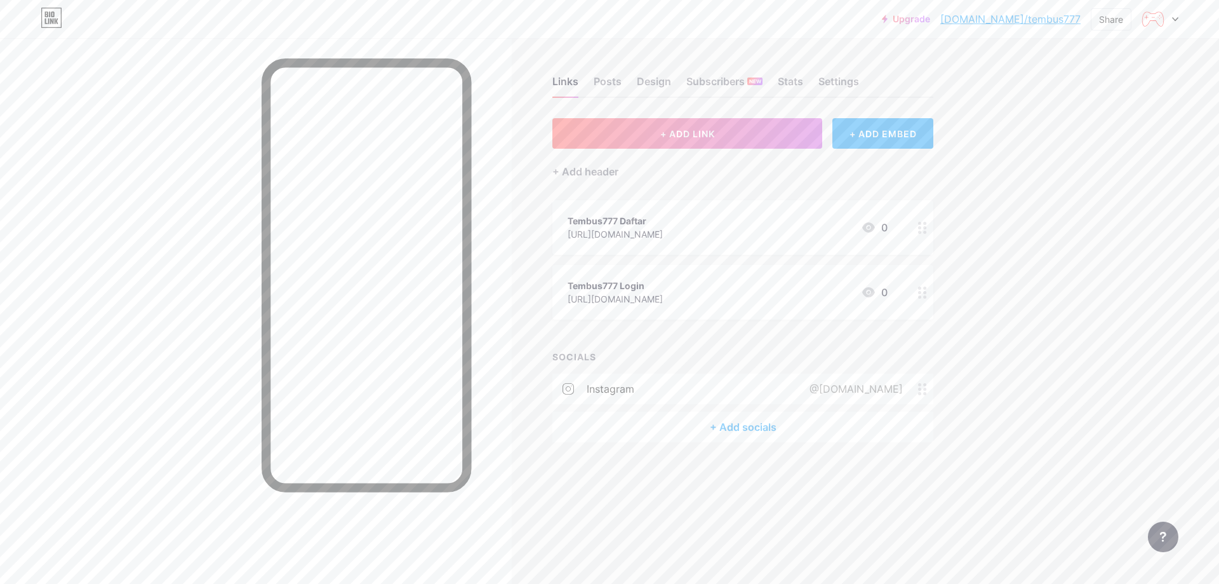
click at [1137, 269] on div "Upgrade bio.link/tembus... bio.link/tembus777 Share Switch accounts Tembus777 b…" at bounding box center [609, 292] width 1219 height 584
click at [1048, 294] on div "Upgrade bio.link/tembus... bio.link/tembus777 Share Switch accounts Tembus777 b…" at bounding box center [609, 292] width 1219 height 584
click at [1128, 276] on div "Upgrade bio.link/tembus... bio.link/tembus777 Share Switch accounts Tembus777 b…" at bounding box center [609, 292] width 1219 height 584
click at [1027, 217] on div "Upgrade bio.link/tembus... bio.link/tembus777 Share Switch accounts Tembus777 b…" at bounding box center [609, 292] width 1219 height 584
click at [1116, 185] on div "Upgrade bio.link/tembus... bio.link/tembus777 Share Switch accounts Tembus777 b…" at bounding box center [609, 292] width 1219 height 584
